Goal: Information Seeking & Learning: Learn about a topic

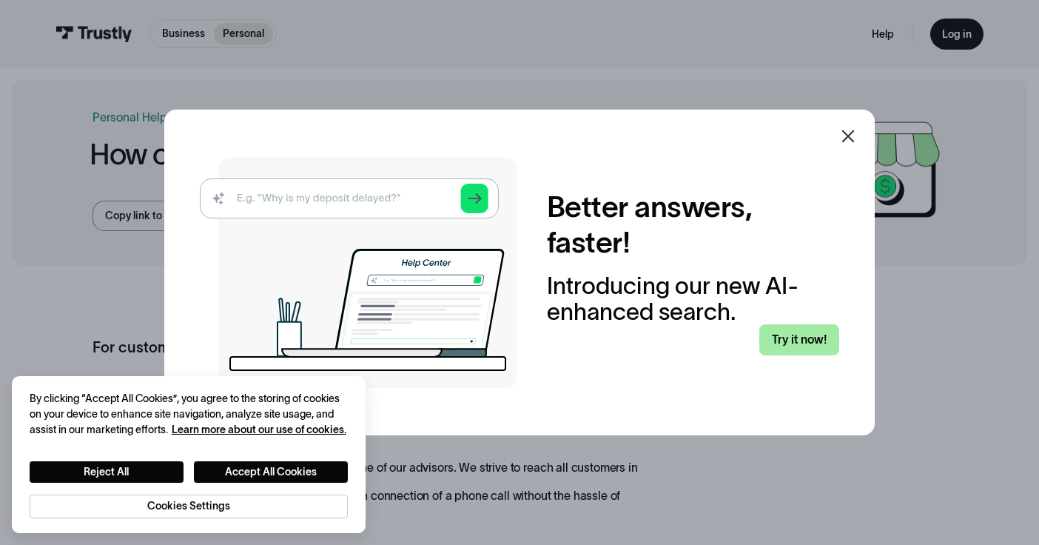
click at [791, 336] on link "Try it now!" at bounding box center [799, 339] width 80 height 31
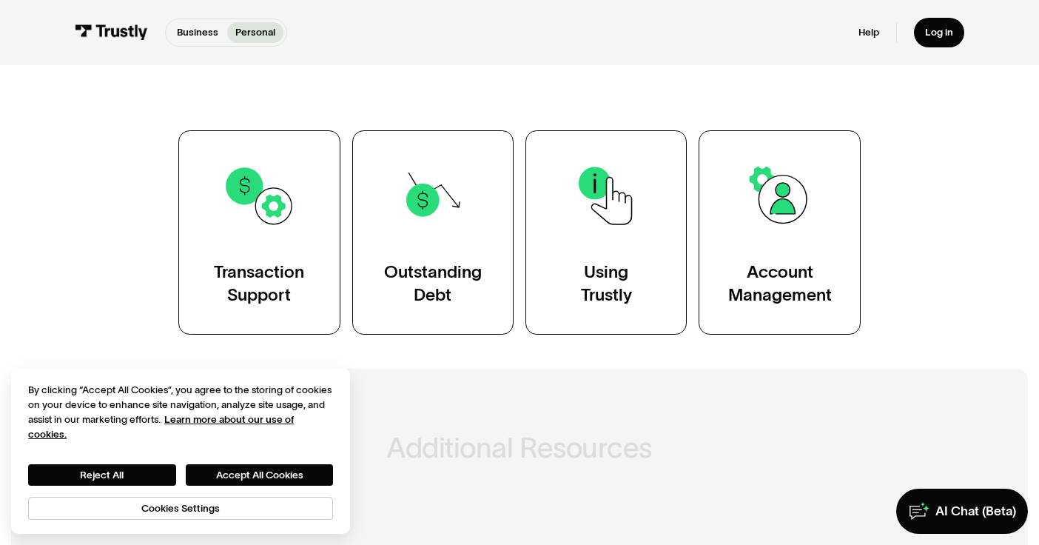
scroll to position [242, 0]
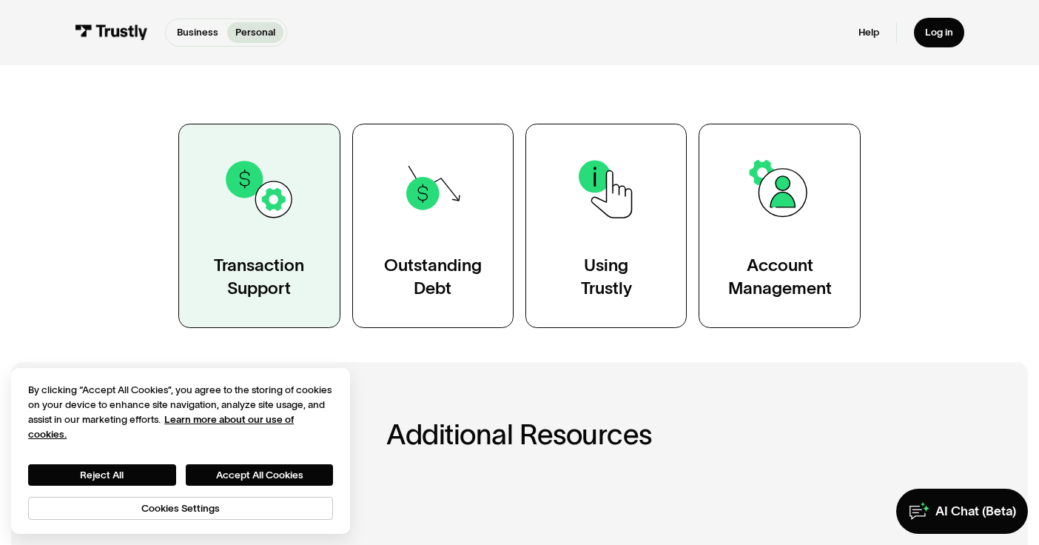
click at [286, 246] on link "Transaction Support" at bounding box center [258, 226] width 161 height 205
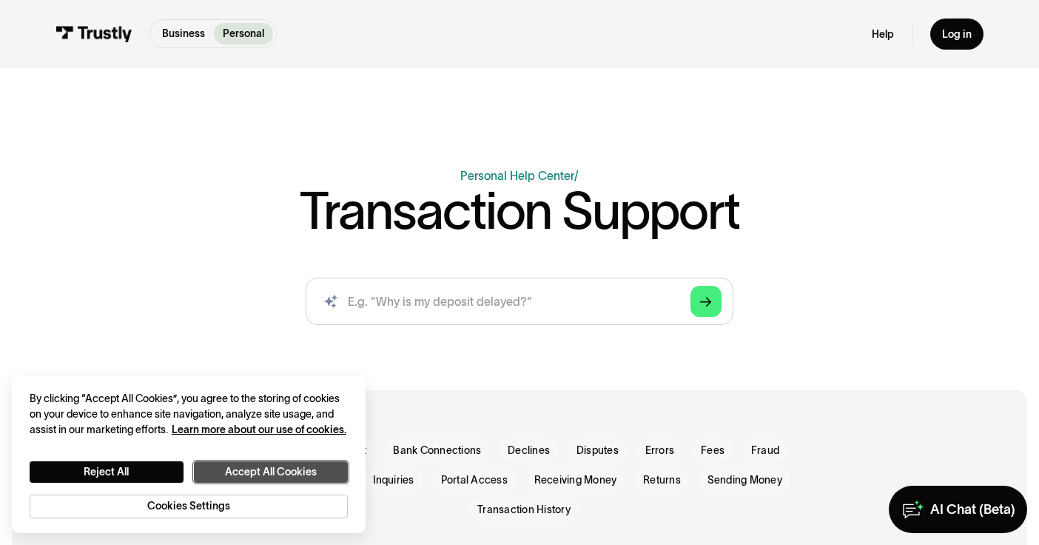
click at [257, 471] on button "Accept All Cookies" at bounding box center [271, 472] width 154 height 22
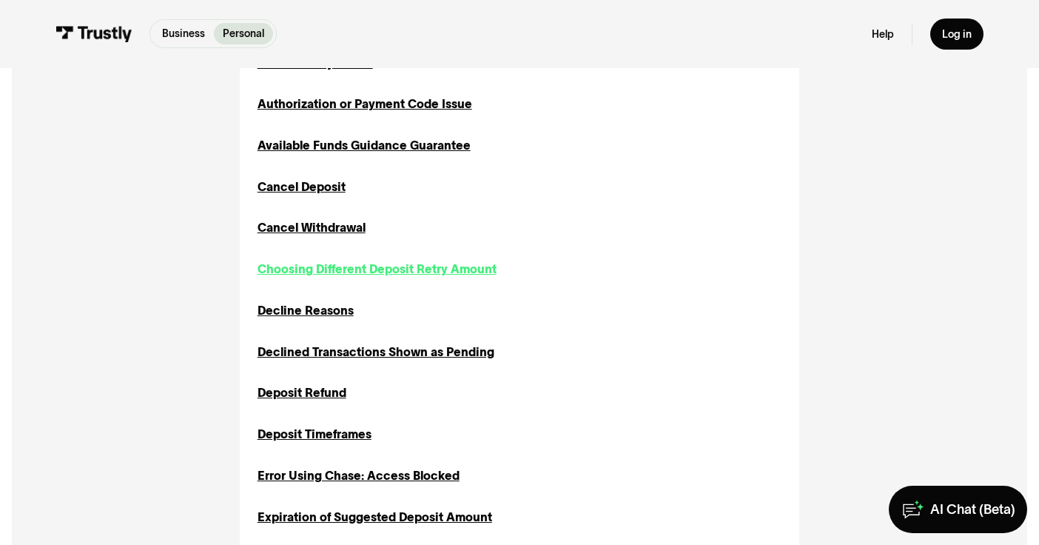
scroll to position [514, 0]
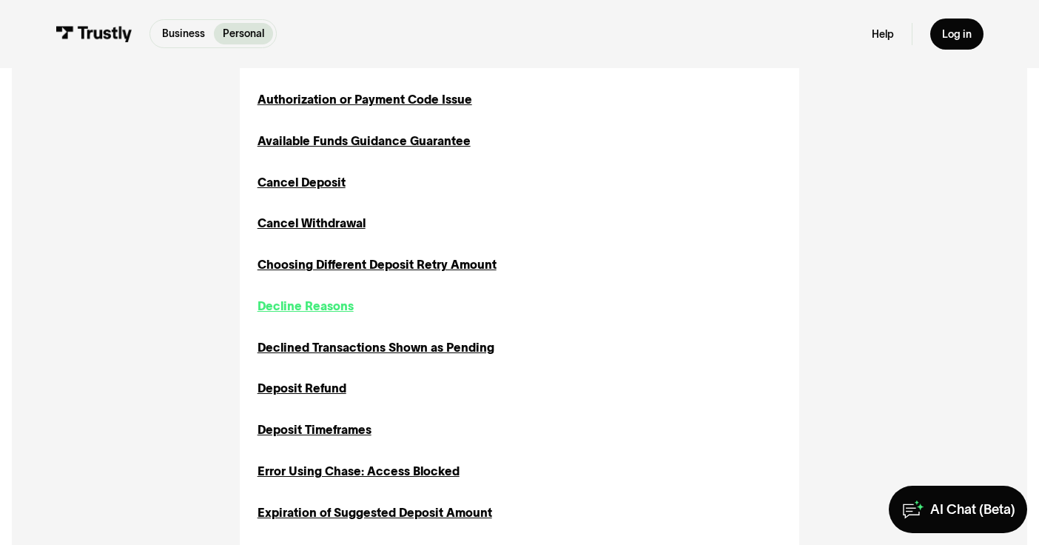
click at [289, 299] on div "Decline Reasons" at bounding box center [306, 307] width 96 height 18
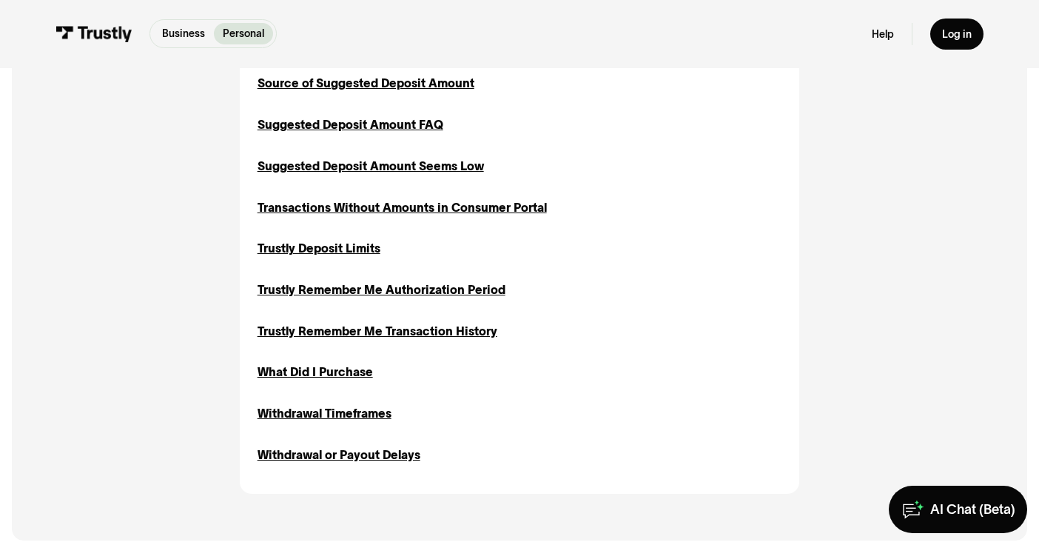
scroll to position [1606, 0]
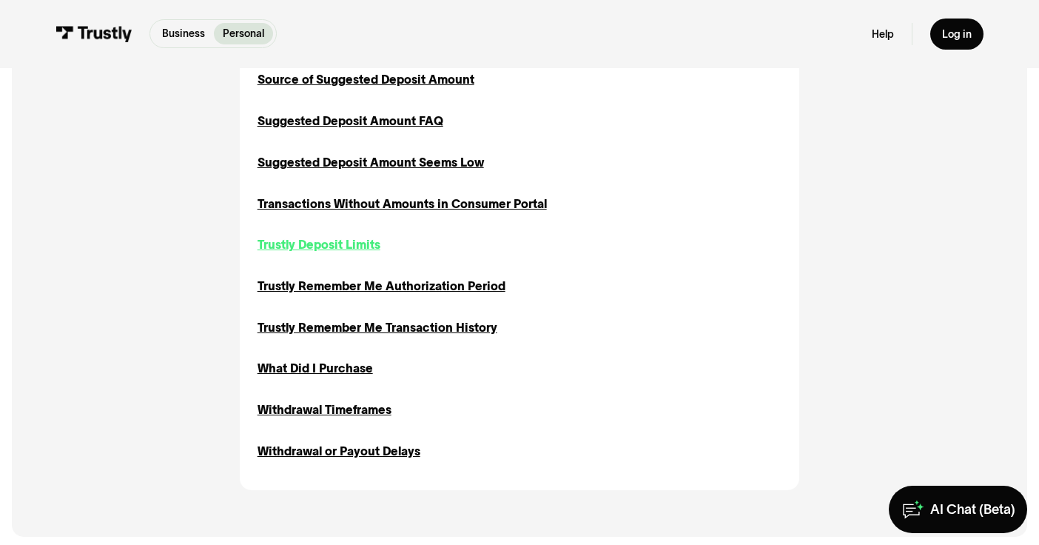
click at [278, 250] on div "Trustly Deposit Limits" at bounding box center [319, 245] width 123 height 18
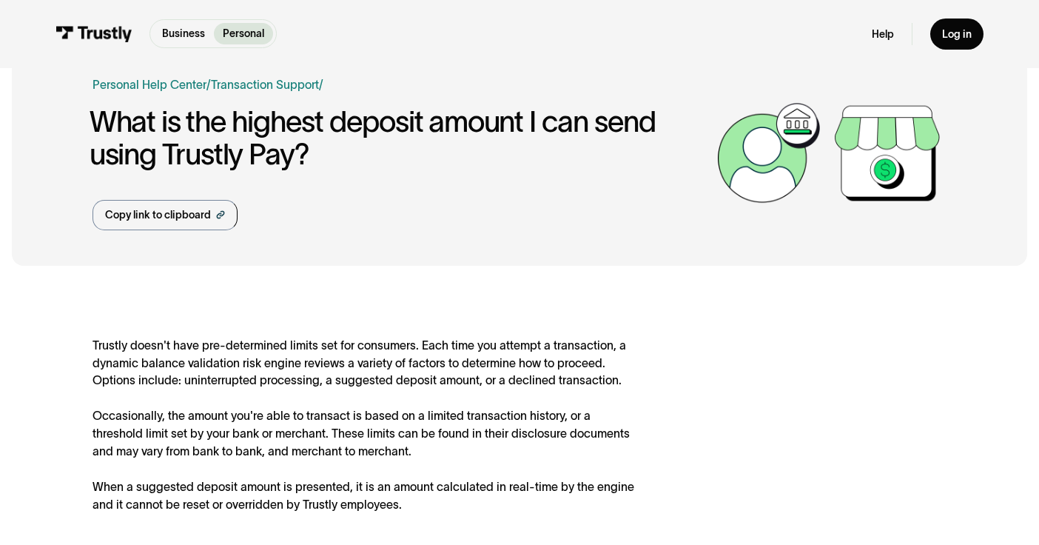
scroll to position [38, 0]
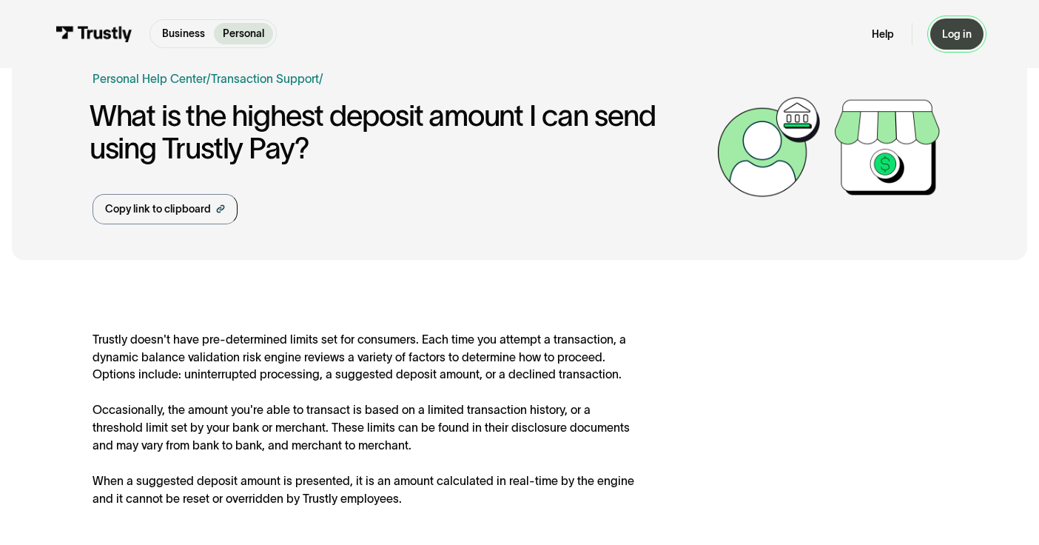
click at [966, 44] on link "Log in" at bounding box center [956, 34] width 53 height 31
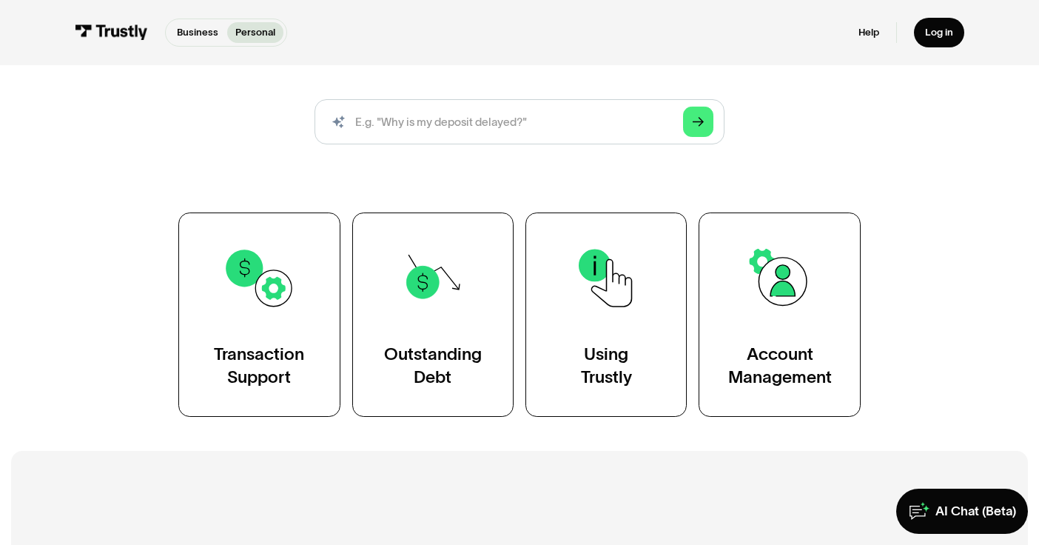
scroll to position [160, 0]
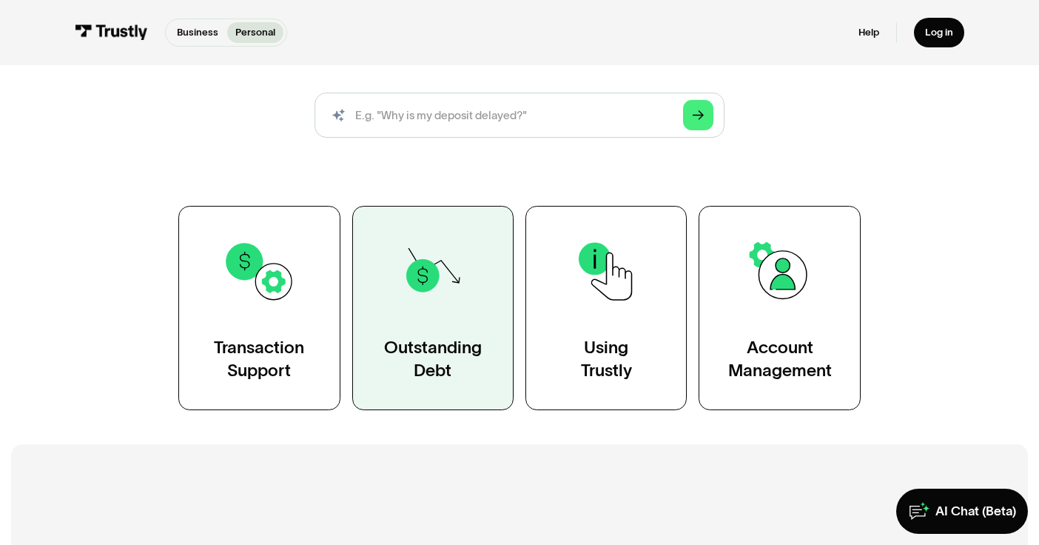
click at [461, 278] on img at bounding box center [432, 271] width 73 height 73
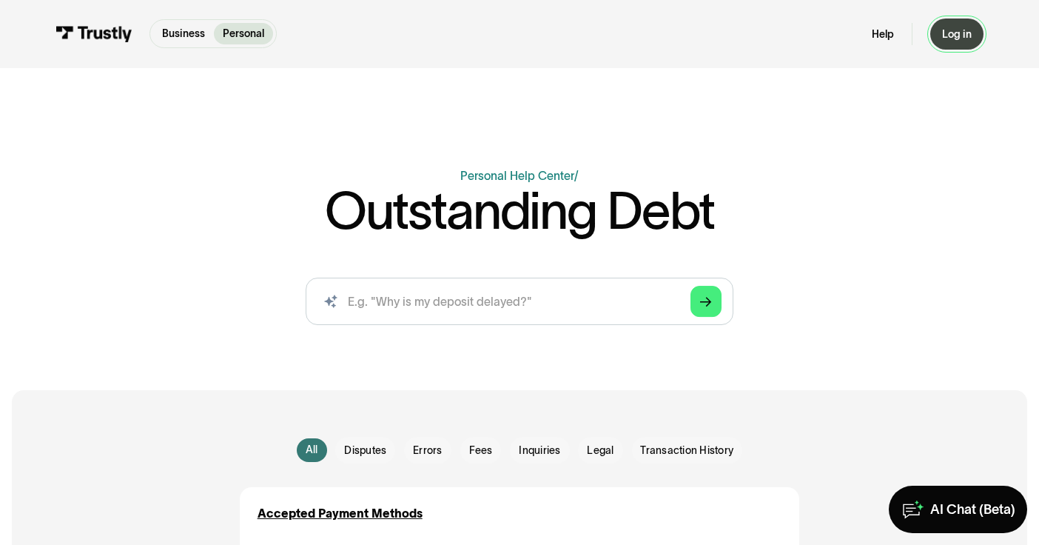
click at [954, 35] on div "Log in" at bounding box center [957, 33] width 30 height 13
